Goal: Transaction & Acquisition: Purchase product/service

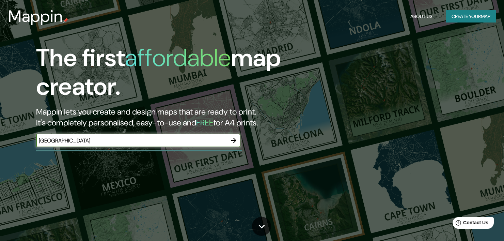
type input "[GEOGRAPHIC_DATA]"
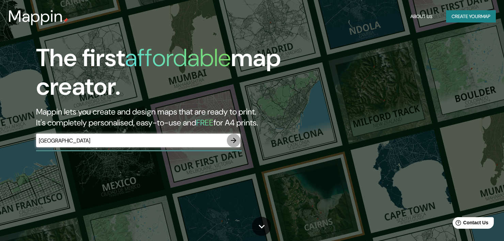
click at [234, 140] on icon "button" at bounding box center [233, 140] width 5 height 5
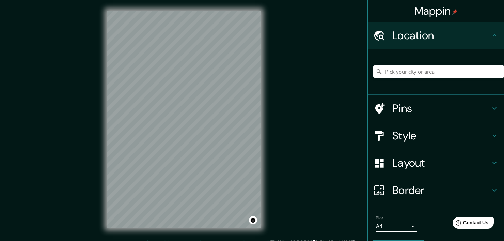
click at [96, 231] on div "Mappin Location Pins Style Layout Border Choose a border. Hint : you can make l…" at bounding box center [252, 124] width 504 height 249
click at [285, 56] on div "Mappin Location Pins Style Layout Border Choose a border. Hint : you can make l…" at bounding box center [252, 124] width 504 height 249
click at [63, 86] on div "Mappin Location Pins Style Layout Border Choose a border. Hint : you can make l…" at bounding box center [252, 124] width 504 height 249
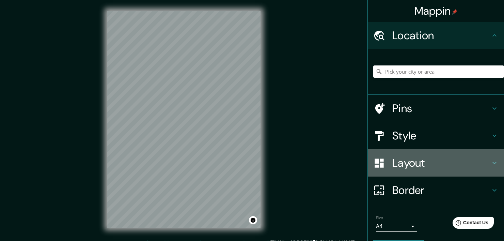
click at [484, 160] on h4 "Layout" at bounding box center [441, 163] width 98 height 14
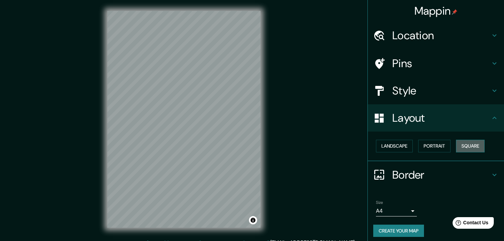
click at [471, 144] on button "Square" at bounding box center [470, 146] width 29 height 13
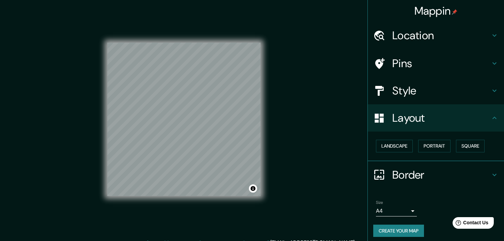
click at [465, 167] on div "Border" at bounding box center [436, 174] width 136 height 27
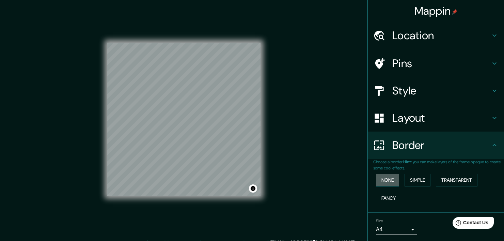
click at [381, 179] on button "None" at bounding box center [387, 180] width 23 height 13
click at [411, 180] on button "Simple" at bounding box center [418, 180] width 26 height 13
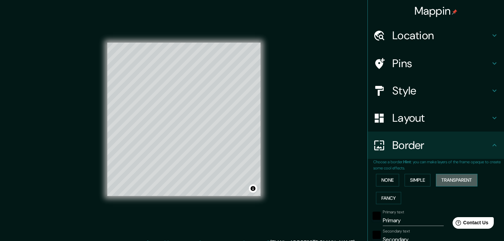
click at [444, 175] on button "Transparent" at bounding box center [457, 180] width 42 height 13
click at [383, 200] on button "Fancy" at bounding box center [388, 198] width 25 height 13
click at [383, 179] on button "None" at bounding box center [387, 180] width 23 height 13
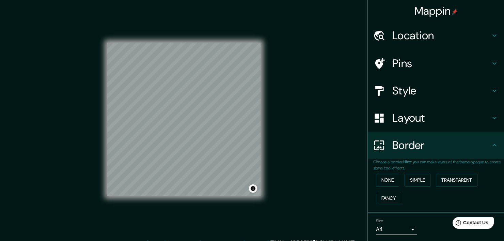
click at [407, 230] on body "Mappin Location Pins Style Layout Border Choose a border. Hint : you can make l…" at bounding box center [252, 120] width 504 height 241
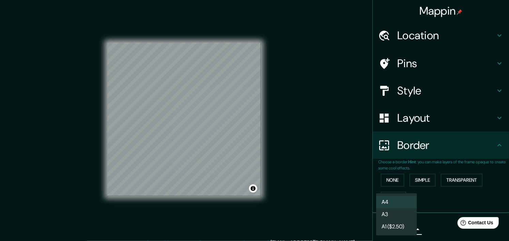
click at [442, 222] on div at bounding box center [254, 120] width 509 height 241
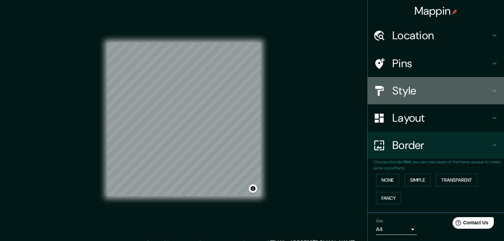
click at [452, 89] on h4 "Style" at bounding box center [441, 91] width 98 height 14
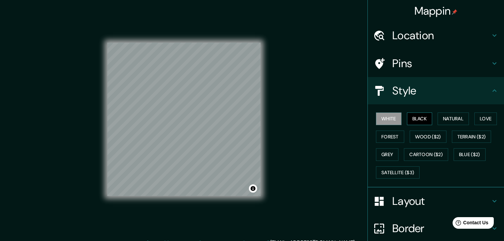
click at [420, 121] on button "Black" at bounding box center [420, 118] width 26 height 13
click at [446, 120] on button "Natural" at bounding box center [453, 118] width 31 height 13
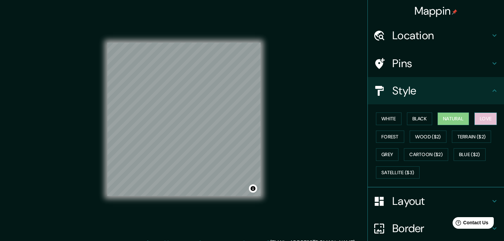
click at [481, 118] on button "Love" at bounding box center [485, 118] width 22 height 13
click at [389, 139] on button "Forest" at bounding box center [390, 136] width 28 height 13
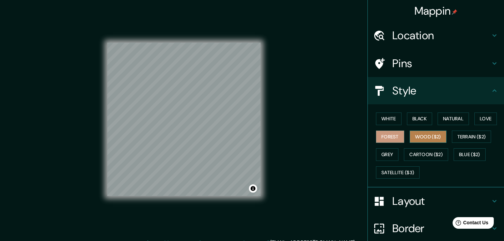
click at [424, 137] on button "Wood ($2)" at bounding box center [428, 136] width 37 height 13
click at [385, 138] on button "Forest" at bounding box center [390, 136] width 28 height 13
click at [383, 117] on button "White" at bounding box center [389, 118] width 26 height 13
click at [392, 138] on button "Forest" at bounding box center [390, 136] width 28 height 13
